Goal: Transaction & Acquisition: Purchase product/service

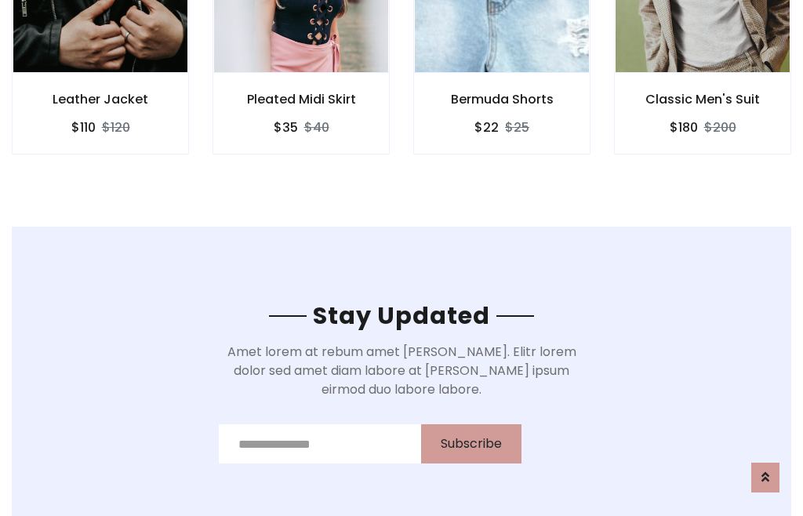
scroll to position [2363, 0]
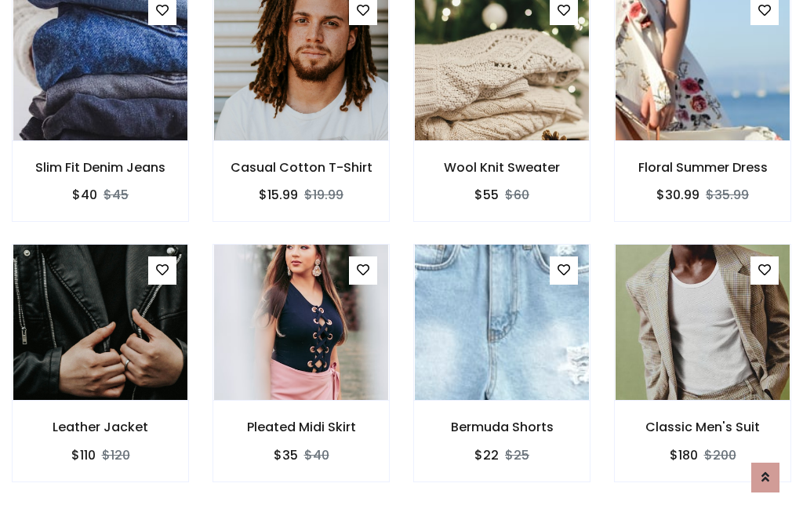
click at [402, 257] on div "Bermuda Shorts $22 $25" at bounding box center [502, 374] width 201 height 260
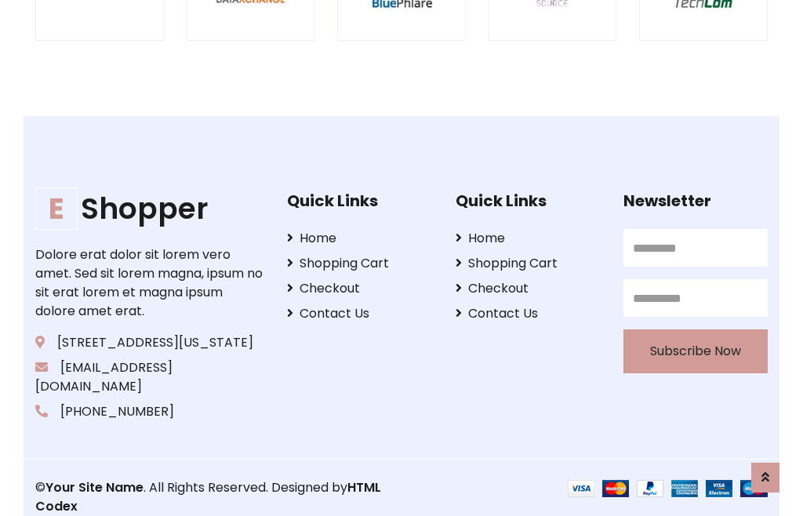
scroll to position [2987, 0]
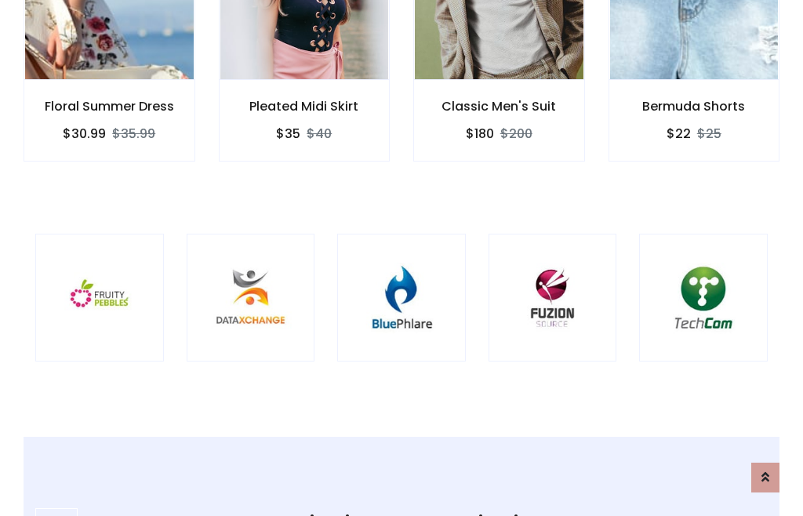
click at [402, 258] on img at bounding box center [401, 297] width 89 height 89
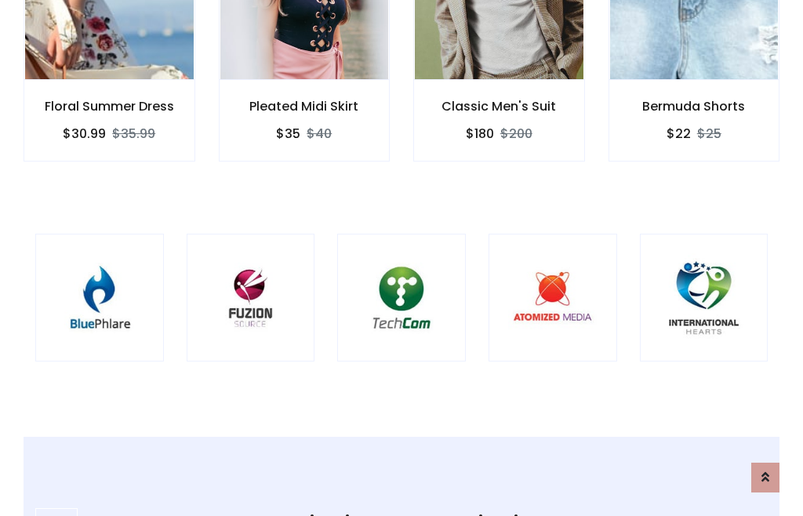
click at [402, 258] on img at bounding box center [401, 297] width 89 height 89
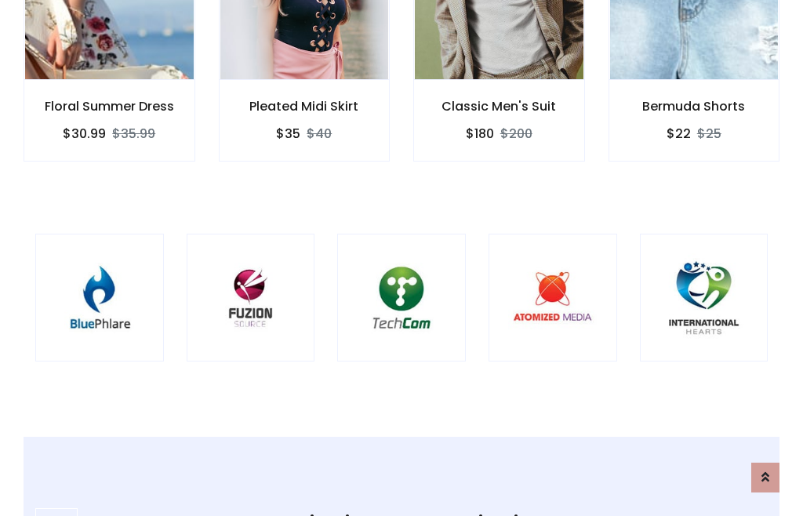
click at [402, 258] on img at bounding box center [401, 297] width 89 height 89
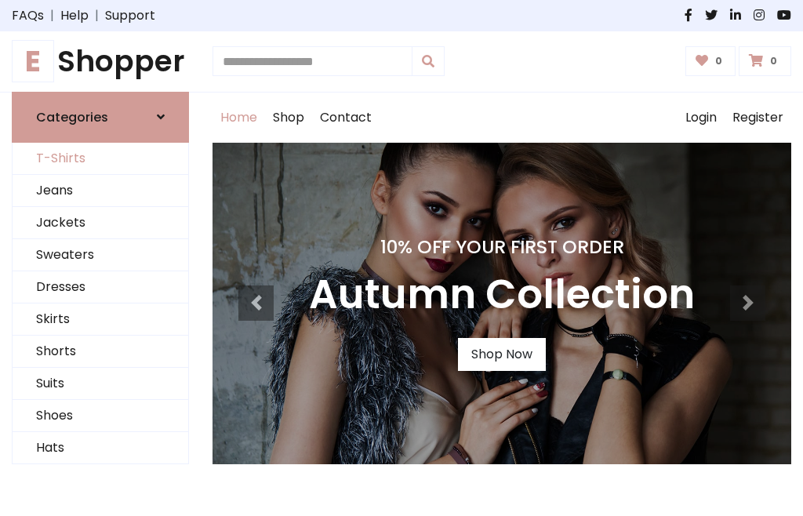
click at [100, 158] on link "T-Shirts" at bounding box center [101, 159] width 176 height 32
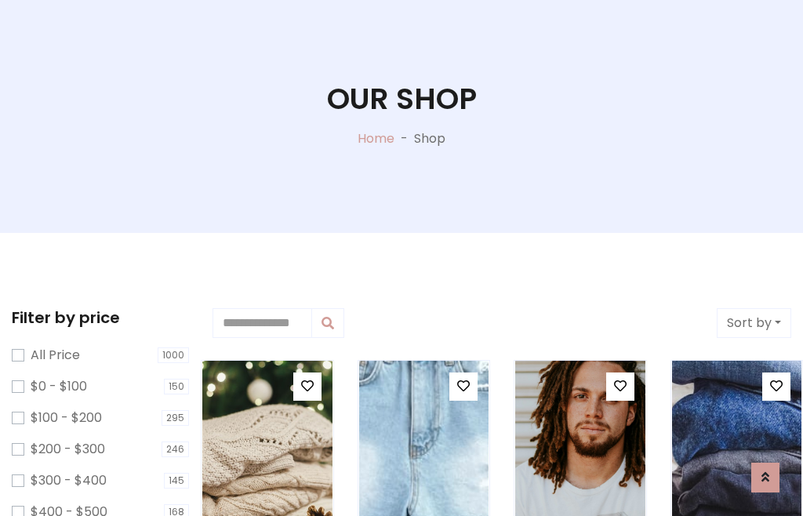
scroll to position [80, 0]
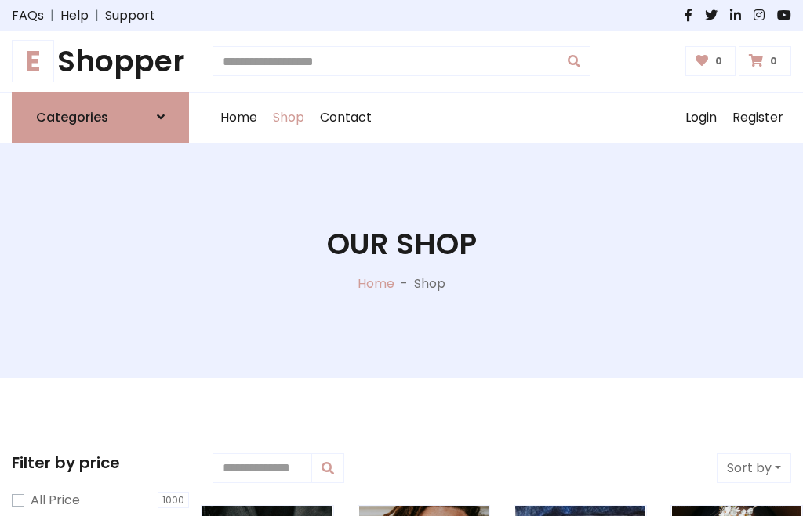
click at [100, 61] on h1 "E Shopper" at bounding box center [100, 61] width 177 height 35
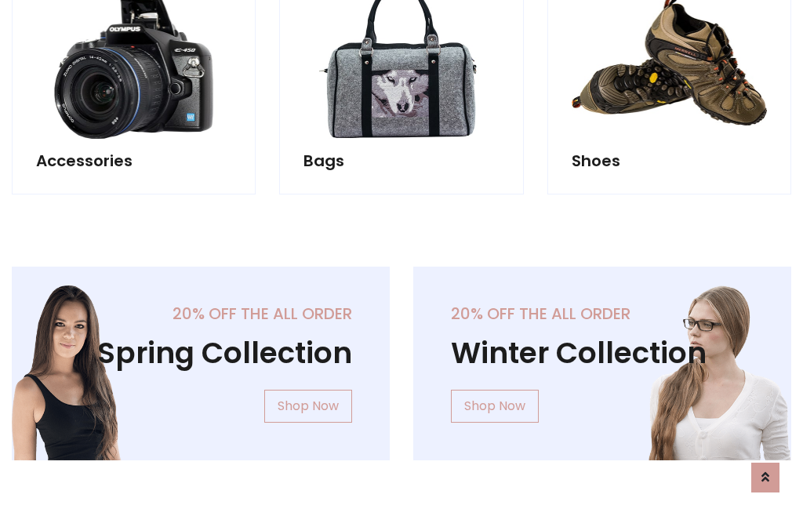
scroll to position [1524, 0]
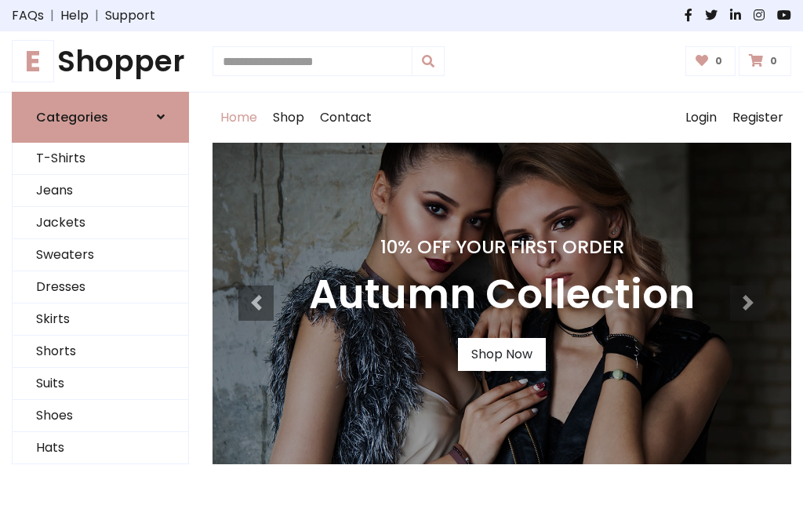
scroll to position [515, 0]
